Goal: Obtain resource: Obtain resource

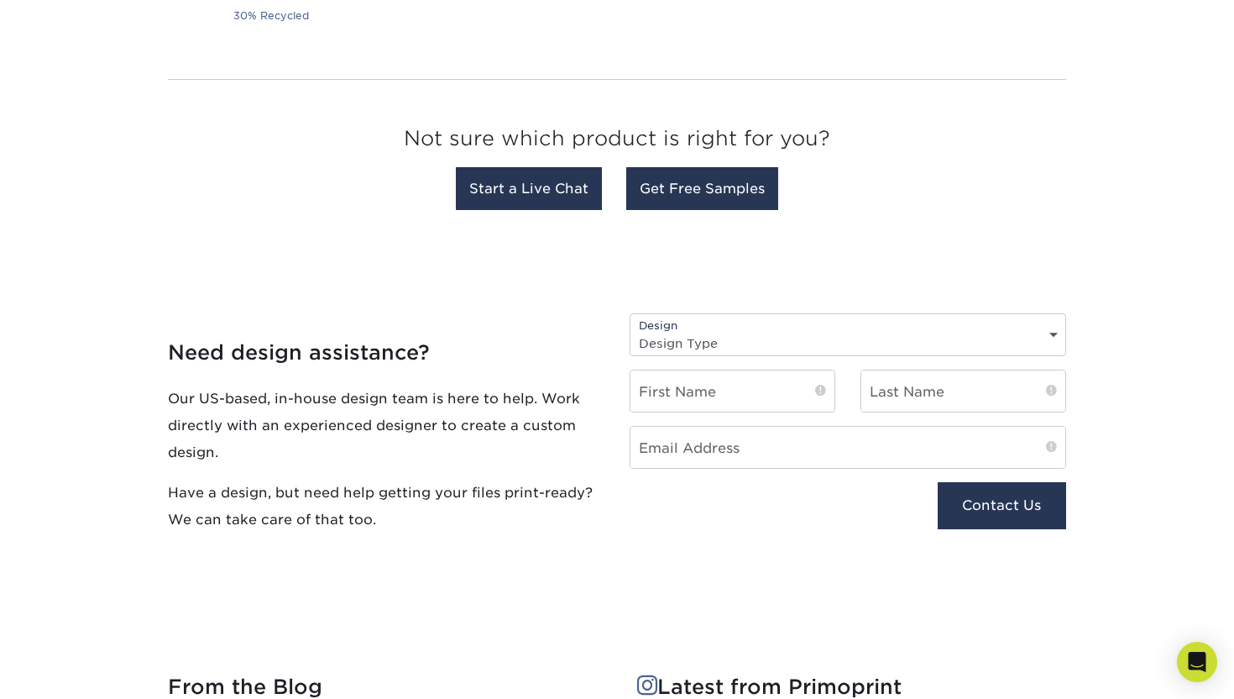
scroll to position [1620, 0]
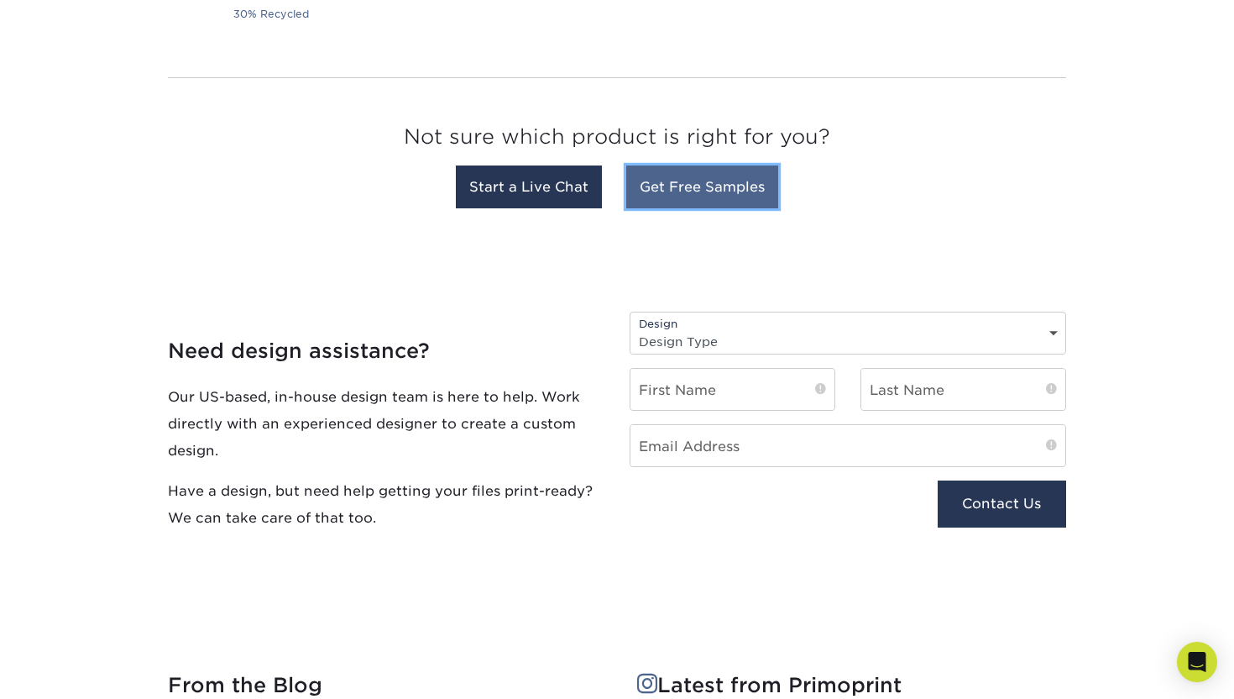
click at [706, 182] on link "Get Free Samples" at bounding box center [702, 186] width 152 height 43
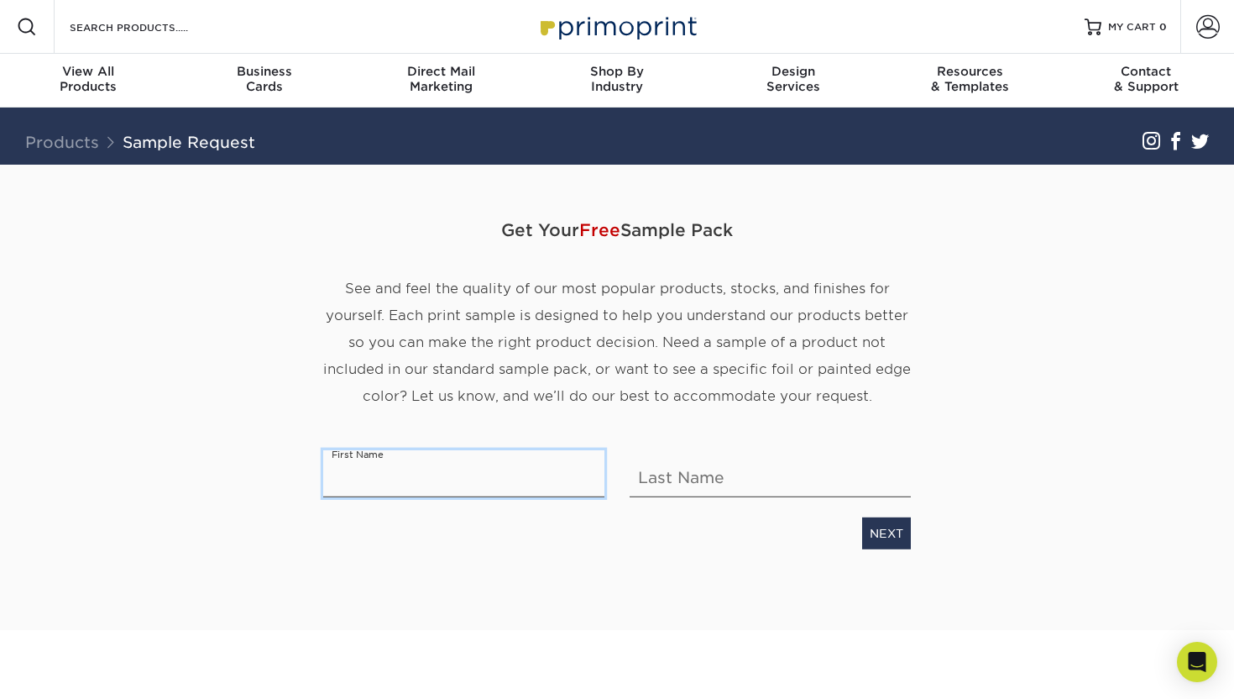
click at [462, 469] on input "text" at bounding box center [463, 473] width 281 height 47
type input "[PERSON_NAME]"
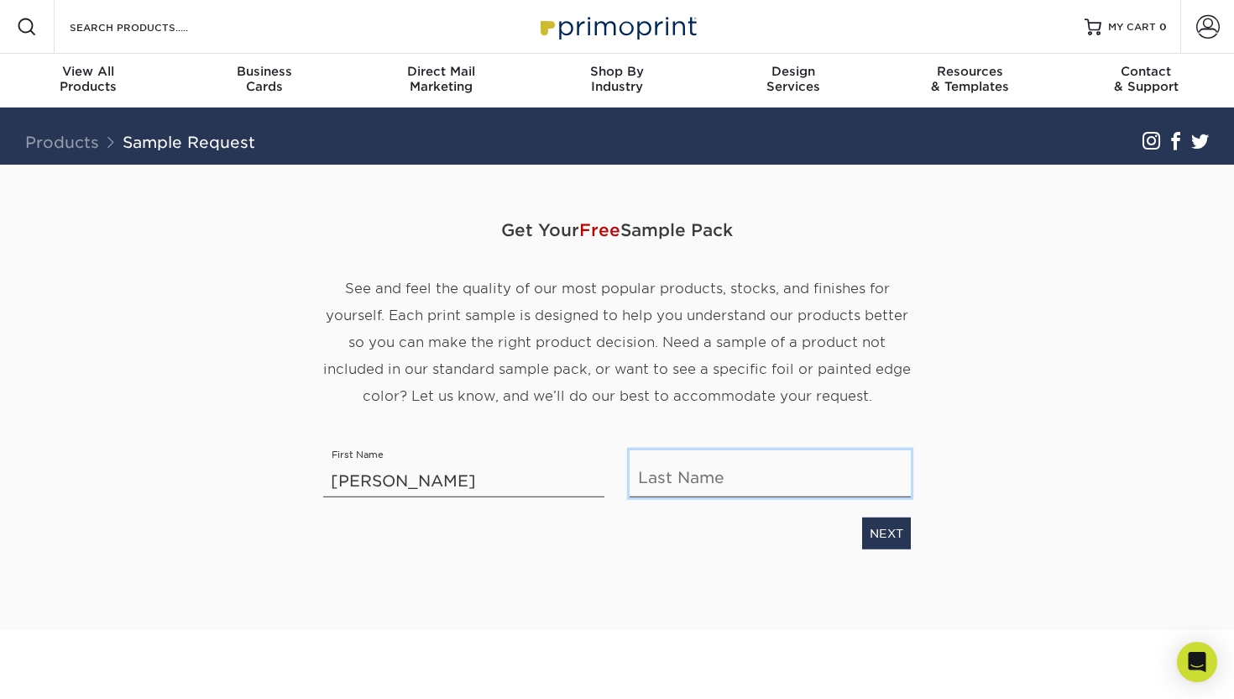
type input "[PERSON_NAME]"
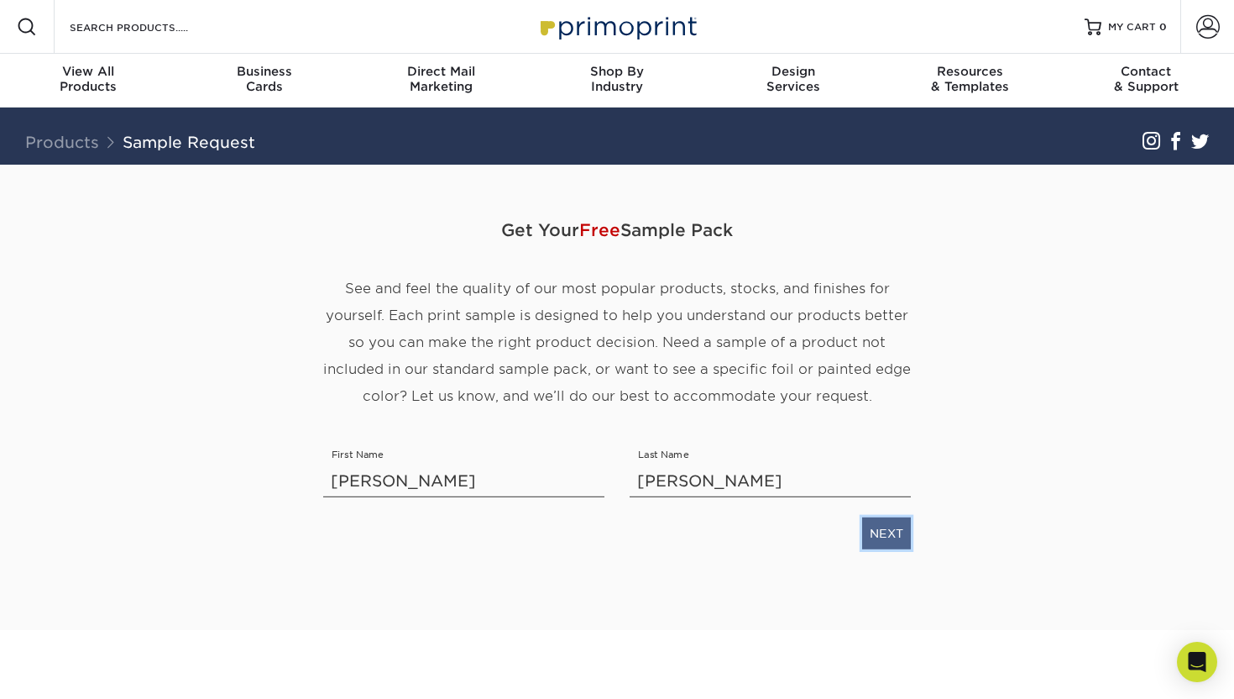
click at [899, 532] on link "NEXT" at bounding box center [886, 533] width 49 height 32
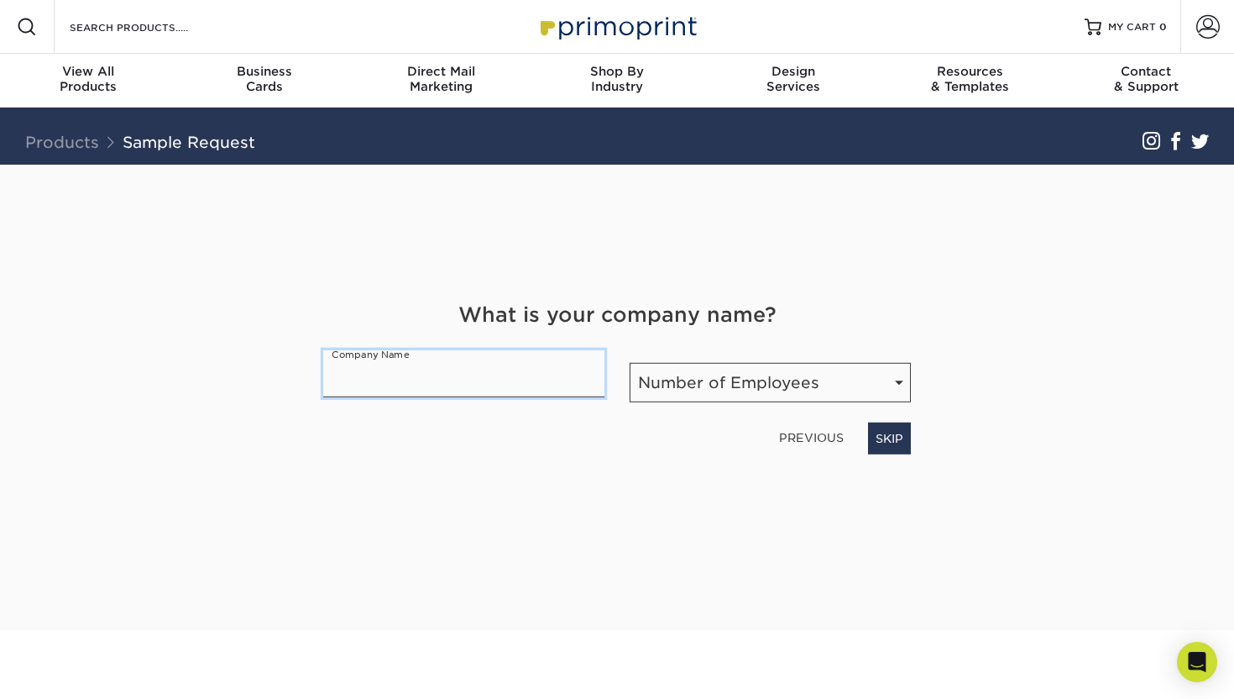
click at [407, 374] on input "text" at bounding box center [463, 373] width 281 height 47
type input "[GEOGRAPHIC_DATA]"
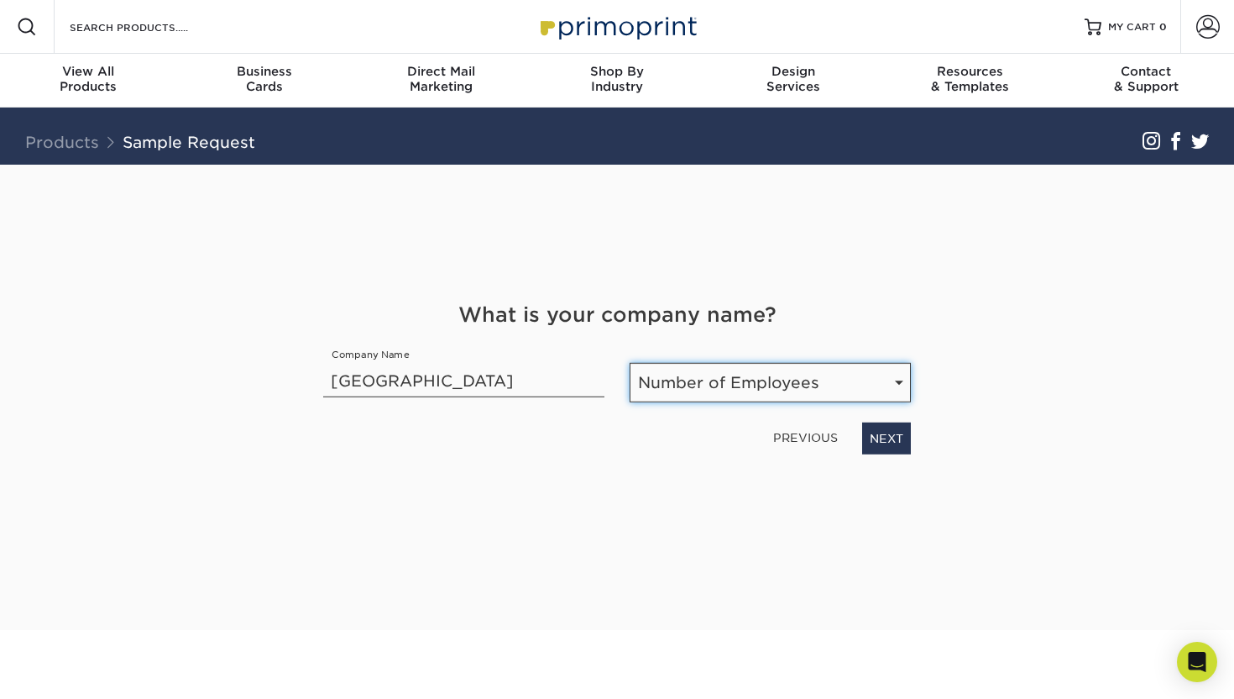
click at [757, 387] on select "Number of Employees Self-employed 1-10 employees 11-50 employees 51-200 employe…" at bounding box center [770, 382] width 281 height 39
select select "51-200"
click at [630, 363] on select "Number of Employees Self-employed 1-10 employees 11-50 employees 51-200 employe…" at bounding box center [770, 382] width 281 height 39
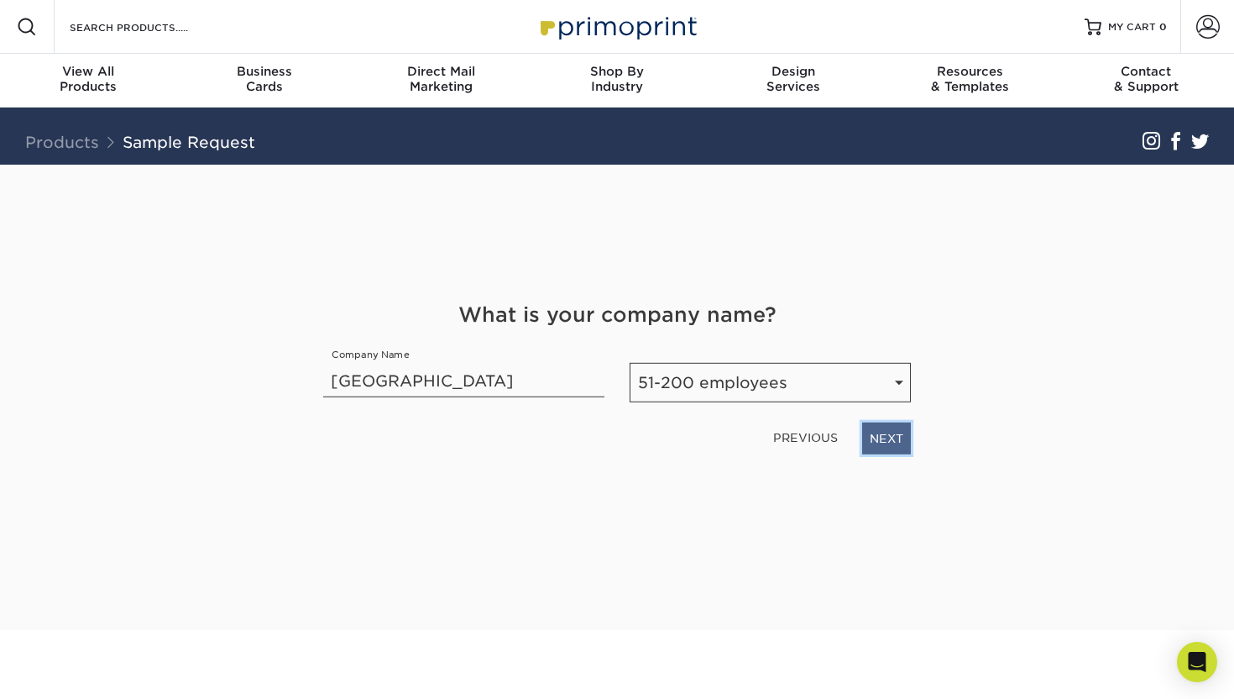
click at [895, 441] on link "NEXT" at bounding box center [886, 438] width 49 height 32
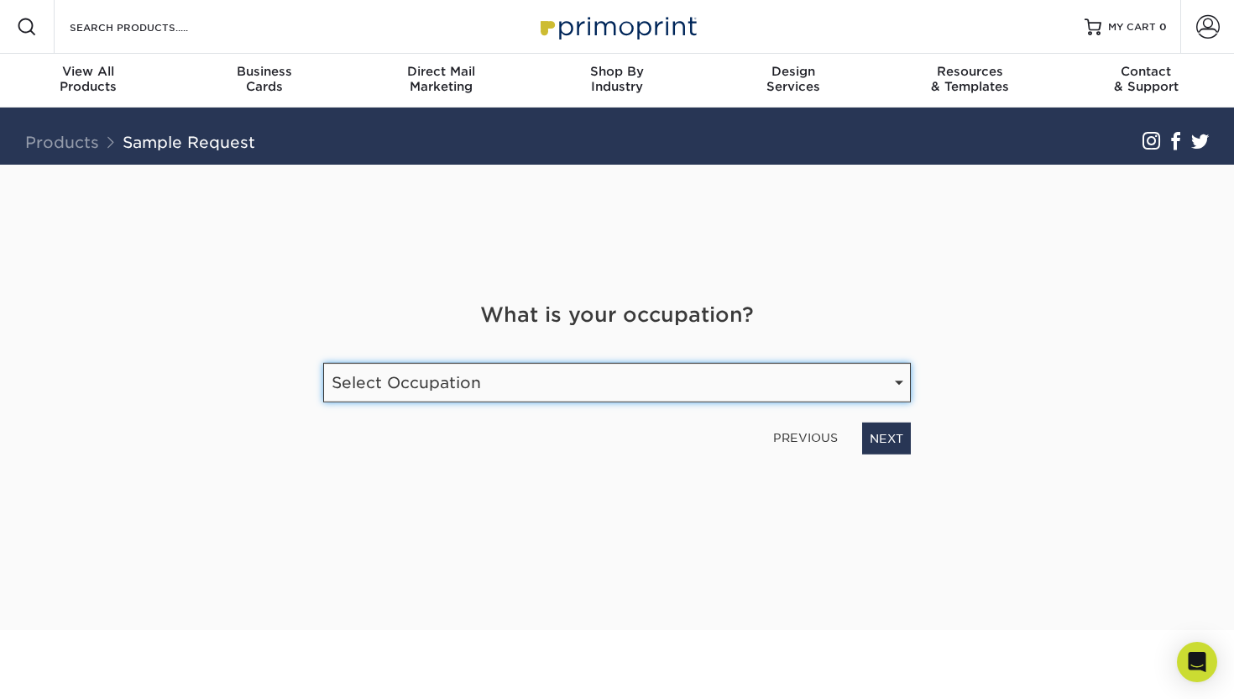
click at [773, 383] on select "Select Occupation Agency Automotive Blogger Cleaning Services Construction Educ…" at bounding box center [617, 382] width 588 height 39
select select "Education"
click at [323, 363] on select "Select Occupation Agency Automotive Blogger Cleaning Services Construction Educ…" at bounding box center [617, 382] width 588 height 39
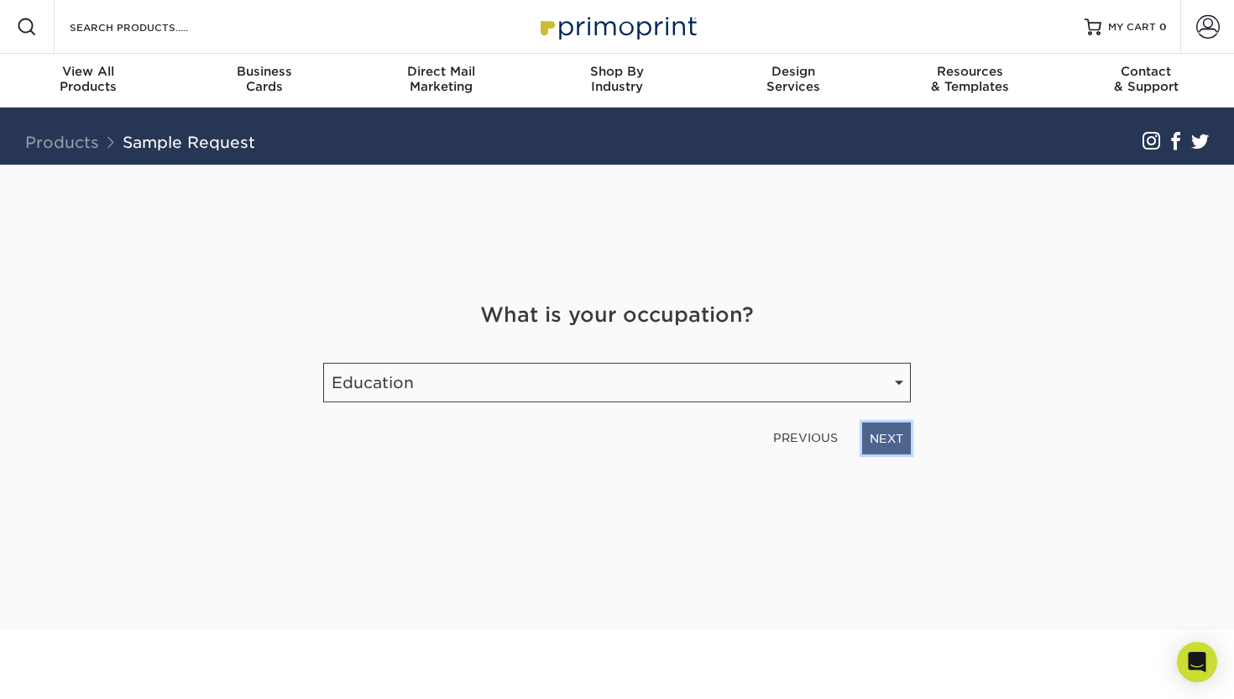
click at [890, 434] on link "NEXT" at bounding box center [886, 438] width 49 height 32
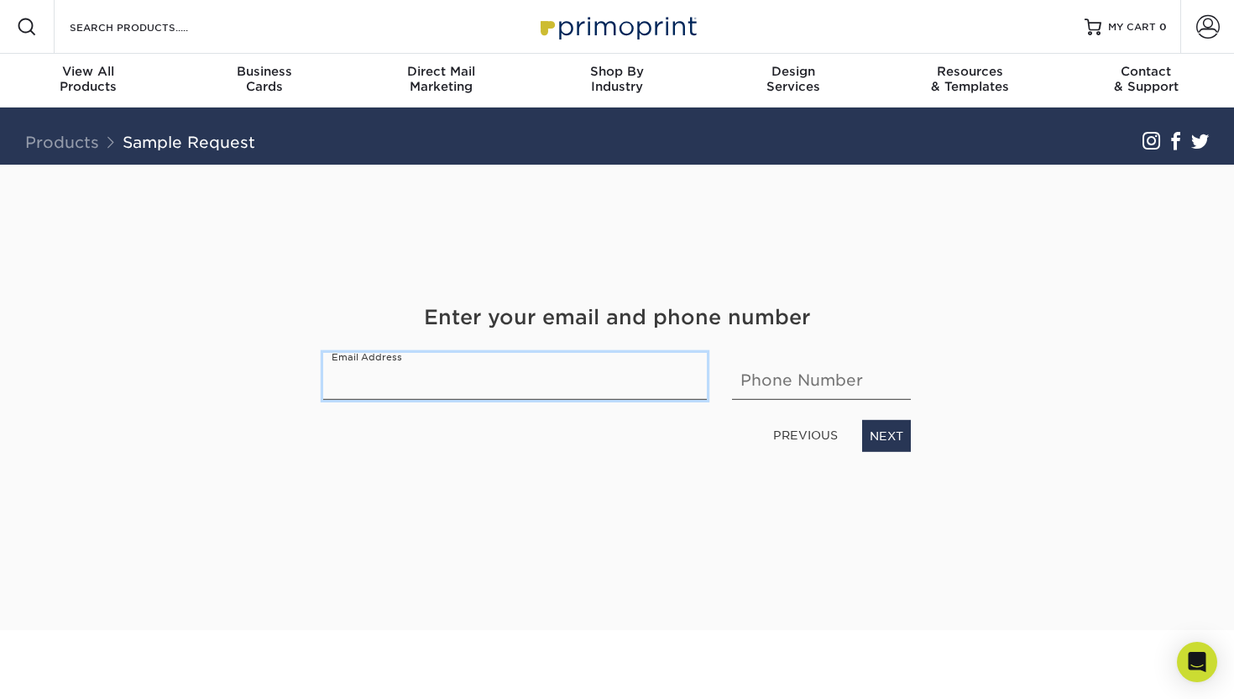
click at [551, 381] on input "email" at bounding box center [515, 376] width 384 height 47
click at [563, 364] on input "email" at bounding box center [515, 376] width 384 height 47
type input "[EMAIL_ADDRESS][DOMAIN_NAME]"
click at [836, 378] on input "text" at bounding box center [821, 376] width 179 height 47
type input "6469424432"
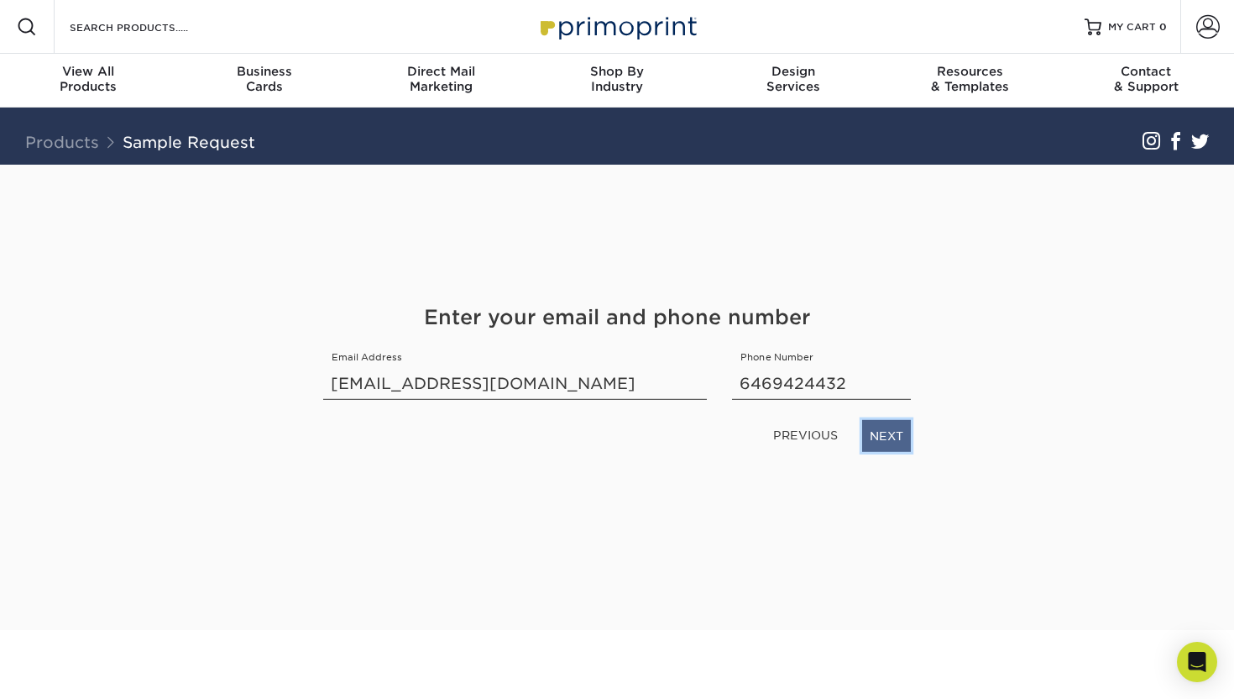
click at [872, 432] on link "NEXT" at bounding box center [886, 436] width 49 height 32
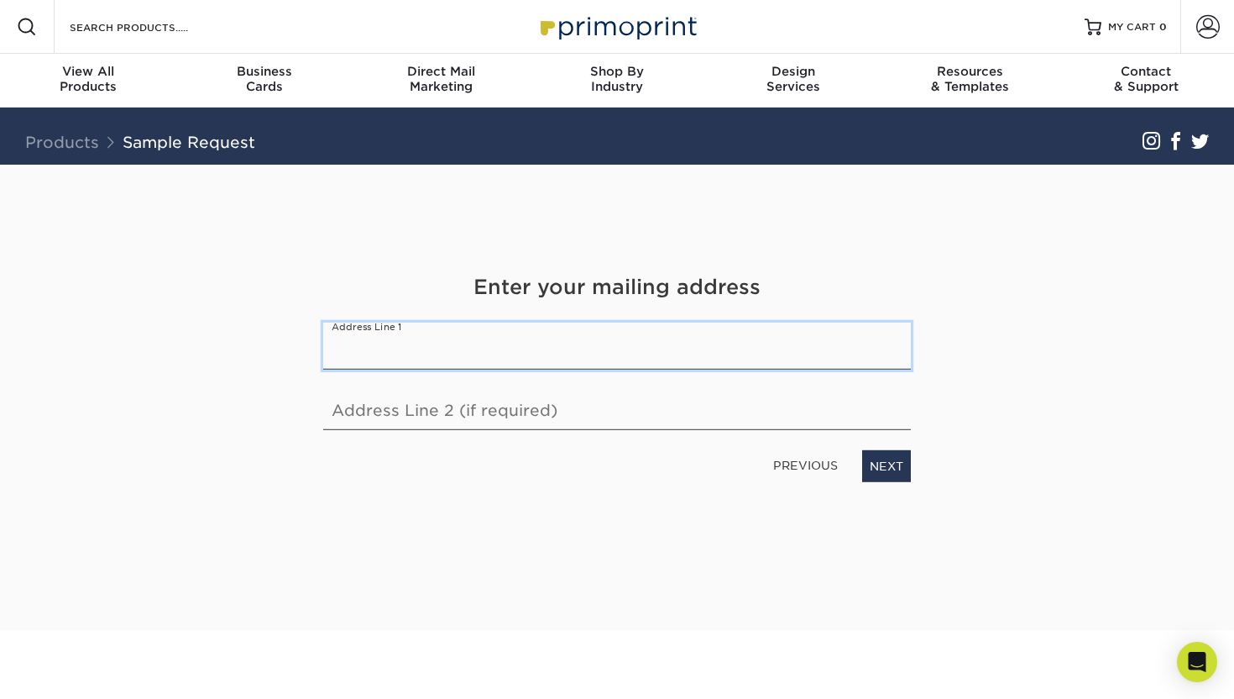
click at [707, 332] on input "text" at bounding box center [617, 345] width 588 height 47
type input "[STREET_ADDRESS]"
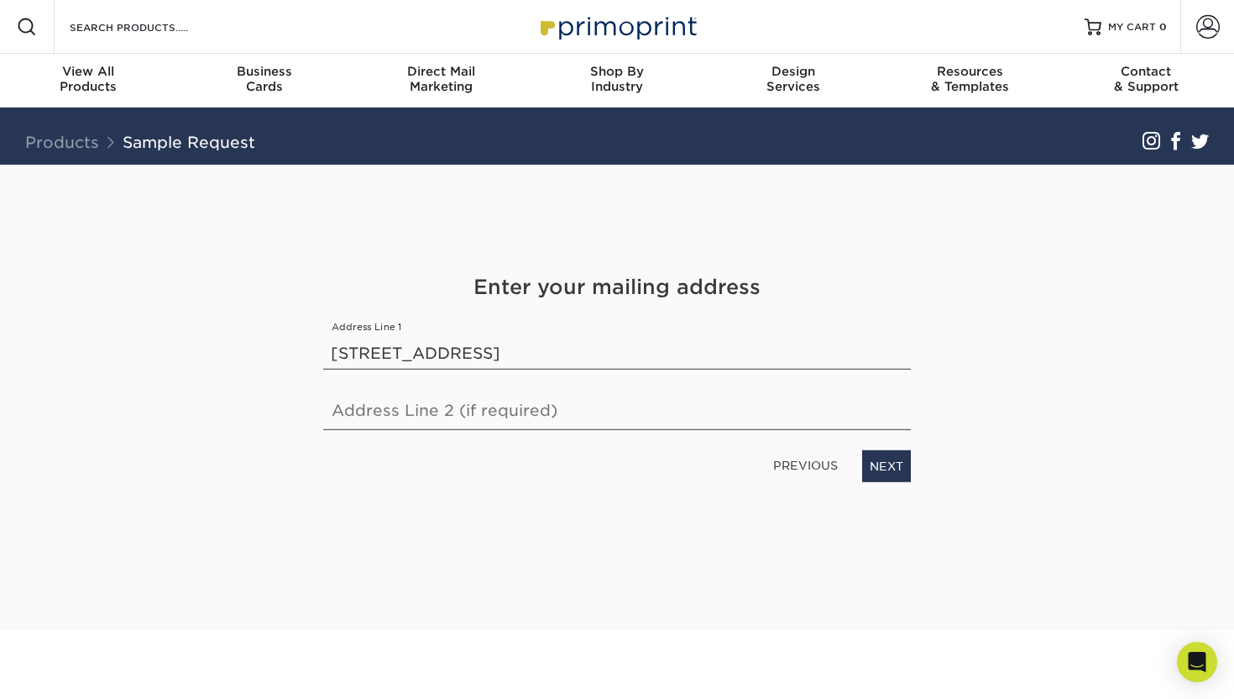
type input "Apartment 4T"
click at [886, 461] on link "NEXT" at bounding box center [886, 466] width 49 height 32
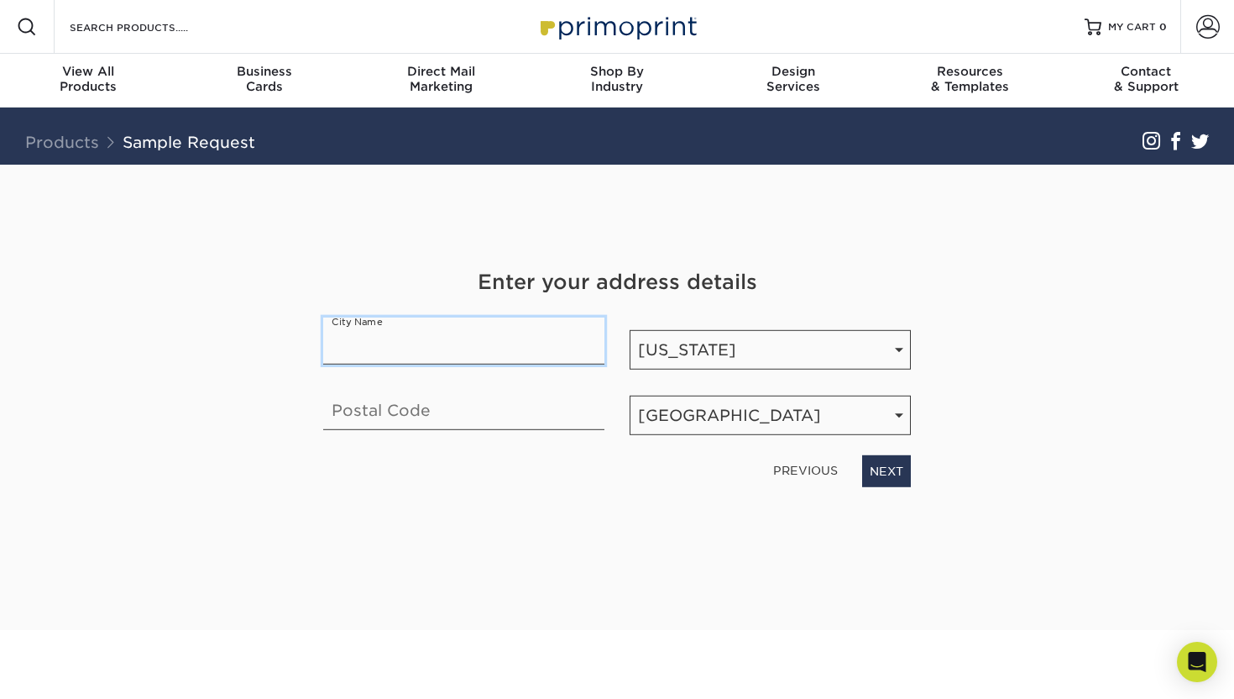
click at [522, 343] on input "text" at bounding box center [463, 340] width 281 height 47
type input "[US_STATE]"
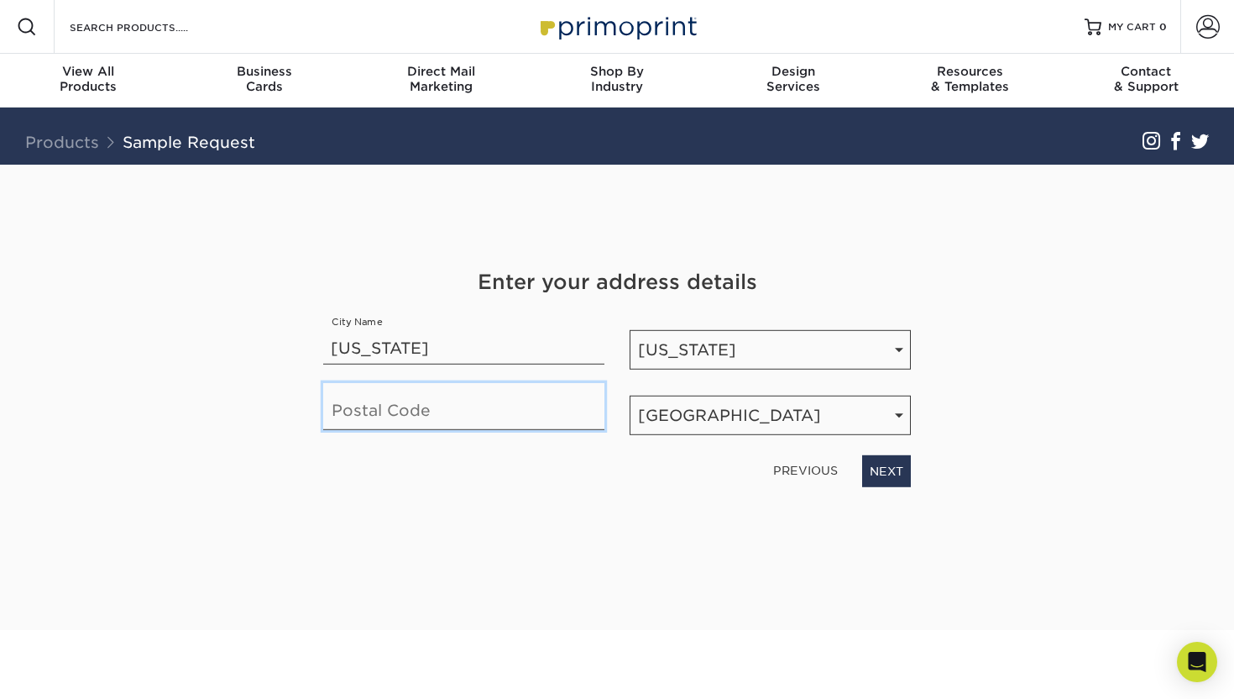
type input "10069"
click at [887, 463] on link "NEXT" at bounding box center [886, 471] width 49 height 32
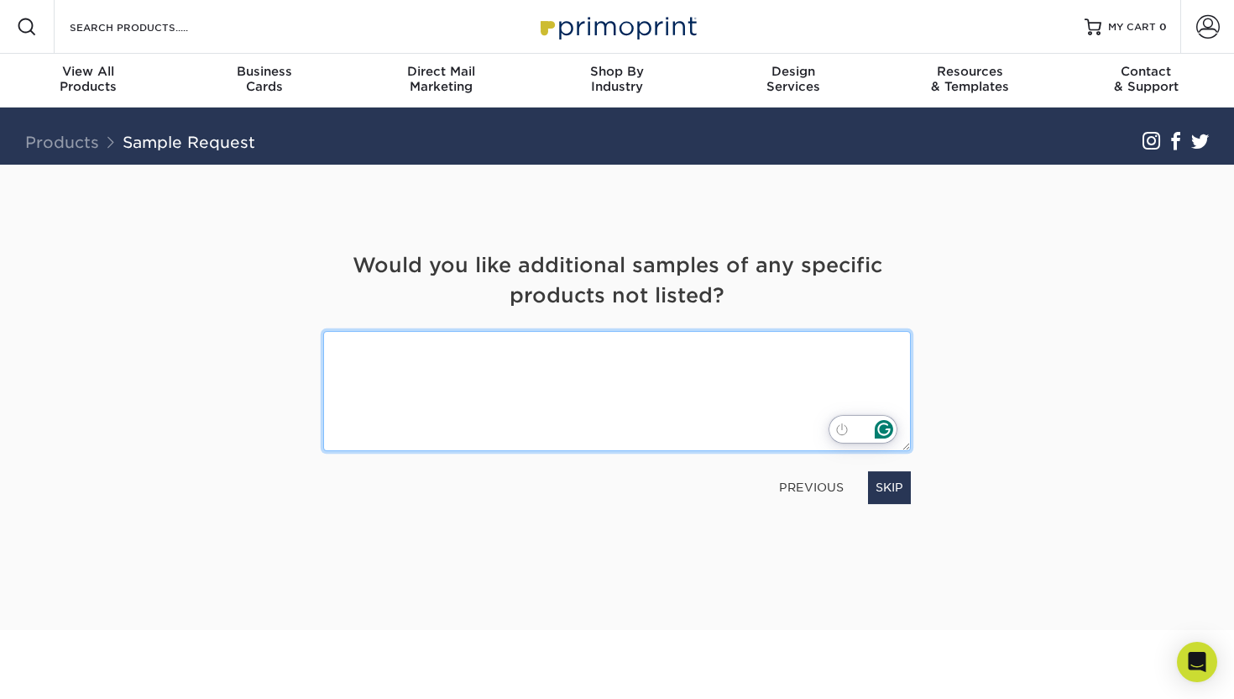
click at [764, 396] on textarea "To enrich screen reader interactions, please activate Accessibility in Grammarl…" at bounding box center [617, 391] width 588 height 120
type textarea "Sports cards"
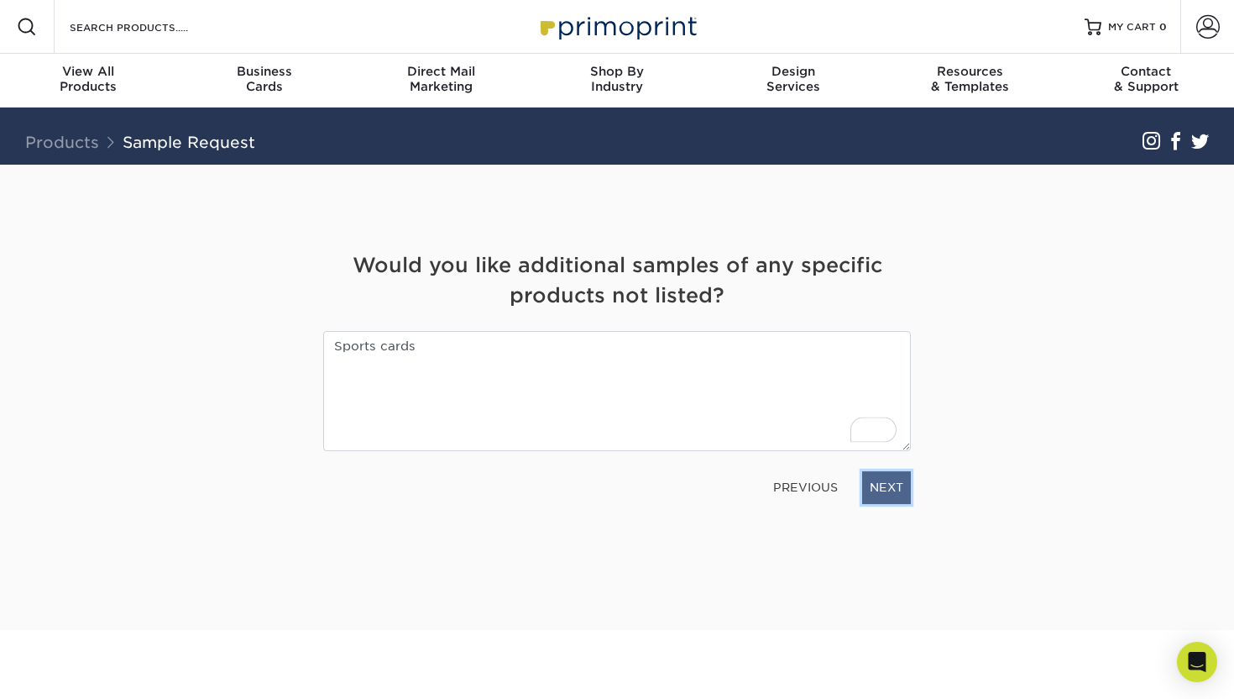
click at [897, 478] on link "NEXT" at bounding box center [886, 487] width 49 height 32
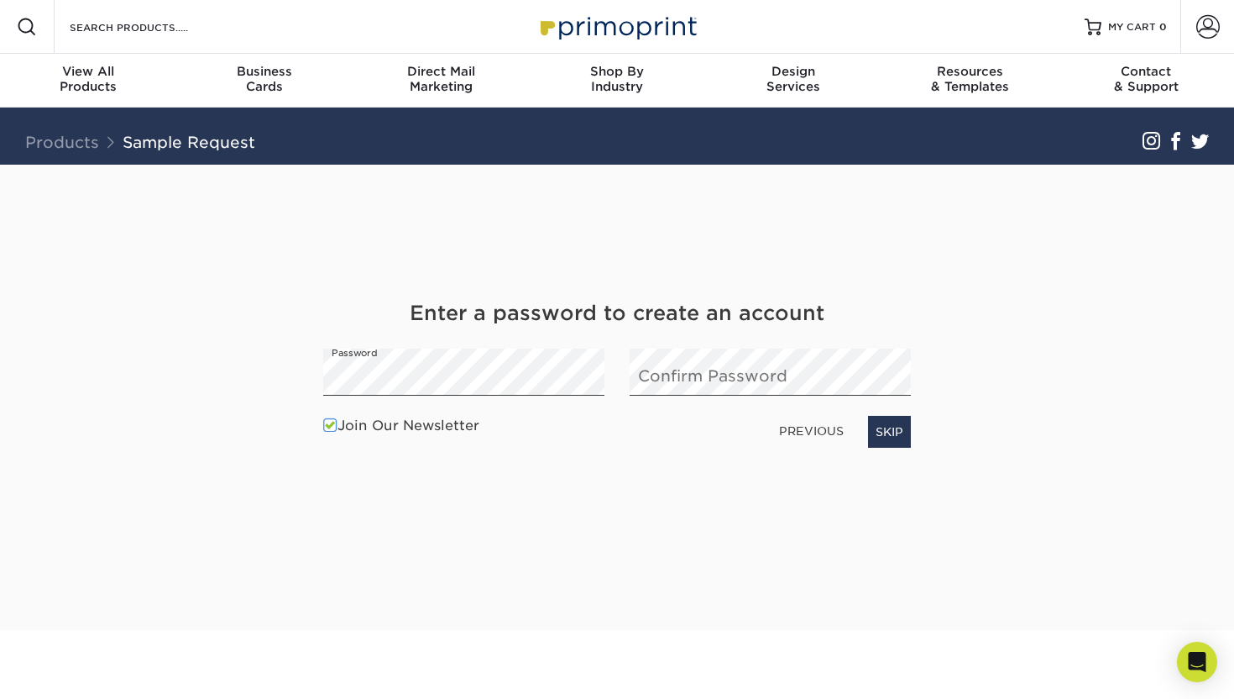
click at [322, 430] on div "Join Our Newsletter PREVIOUS SKIP" at bounding box center [617, 432] width 613 height 47
click at [892, 432] on link "SKIP" at bounding box center [889, 432] width 43 height 32
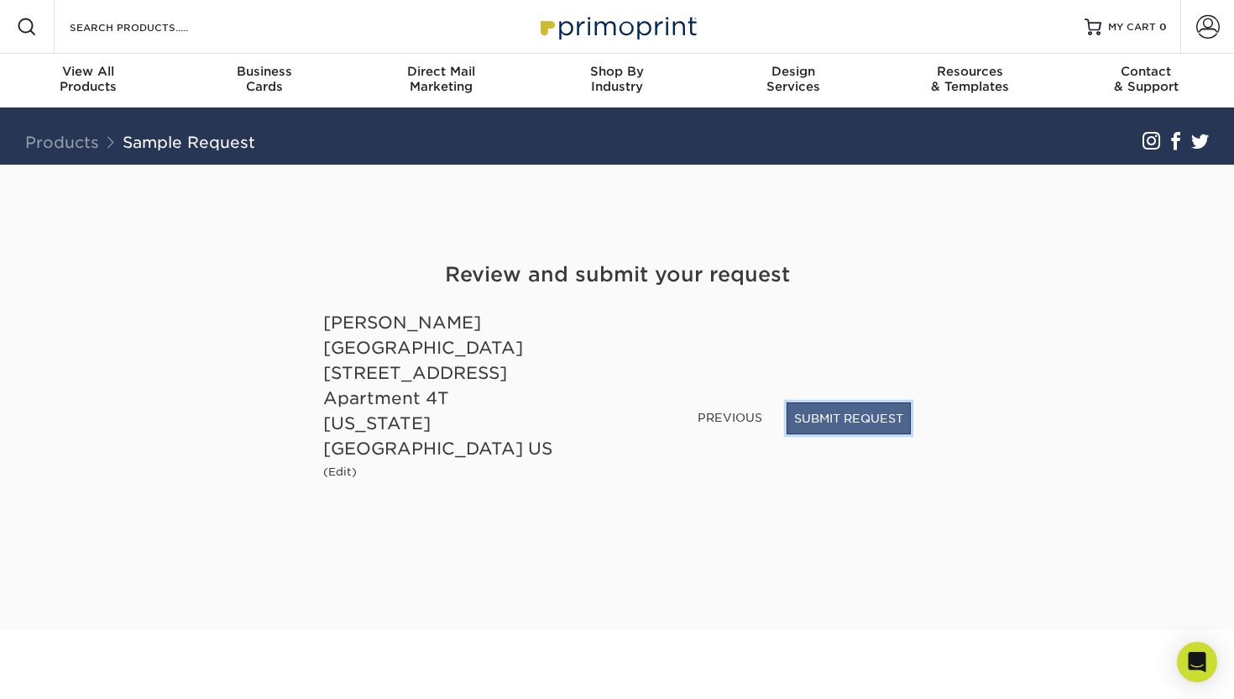
click at [840, 423] on button "SUBMIT REQUEST" at bounding box center [849, 418] width 124 height 32
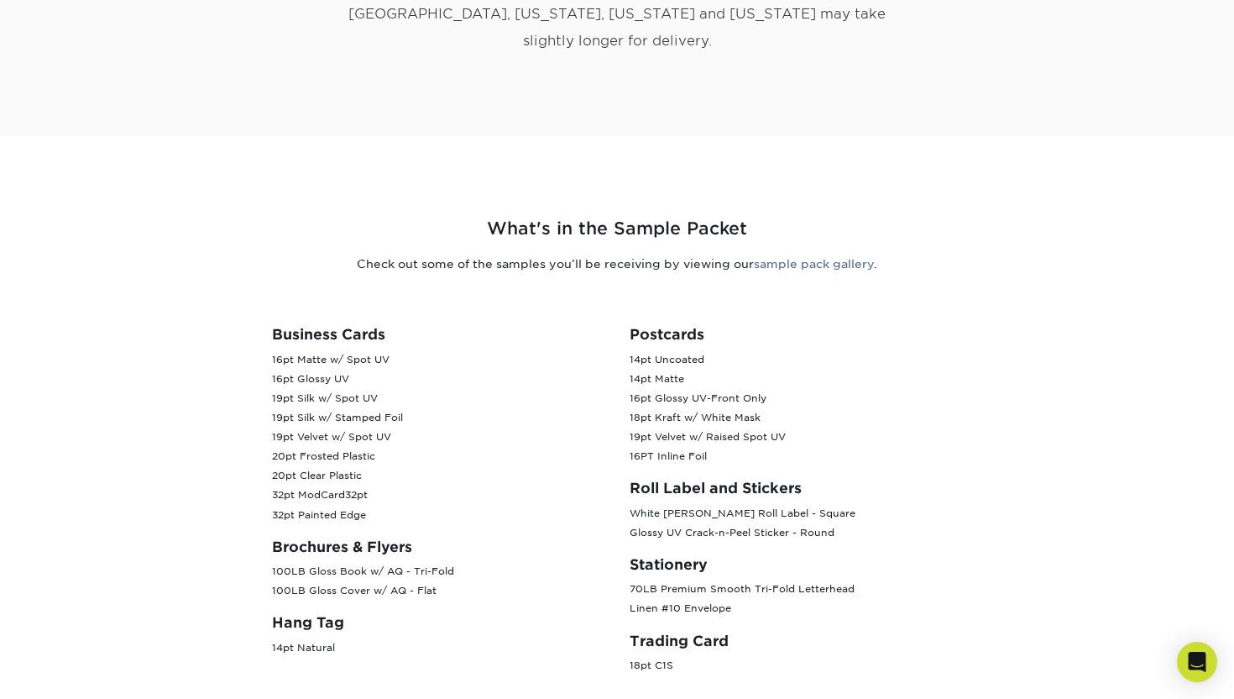
scroll to position [413, 0]
click at [814, 254] on link "sample pack gallery" at bounding box center [814, 260] width 120 height 13
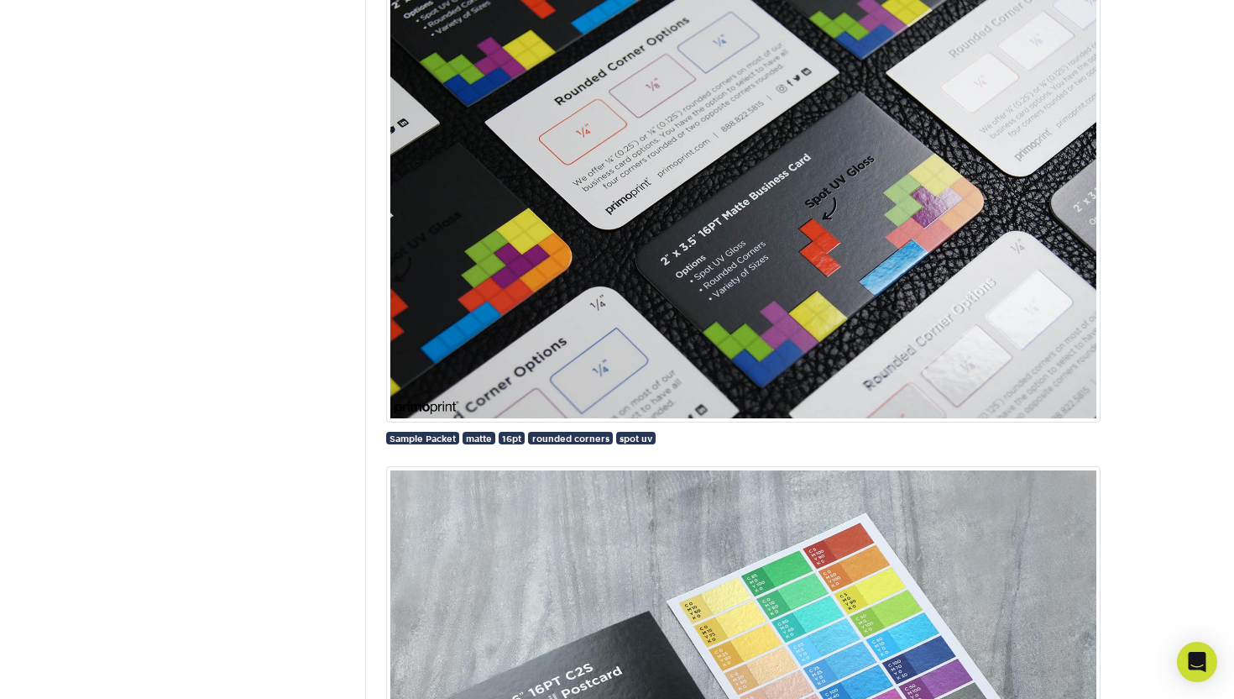
scroll to position [678, 0]
